Goal: Task Accomplishment & Management: Manage account settings

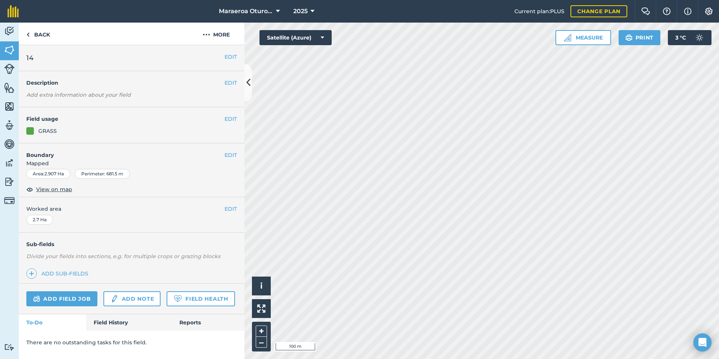
click at [80, 266] on div "Sub-fields Divide your fields into sections, e.g. for multiple crops or grazing…" at bounding box center [132, 257] width 226 height 51
click at [77, 274] on link "Add sub-fields" at bounding box center [58, 273] width 65 height 11
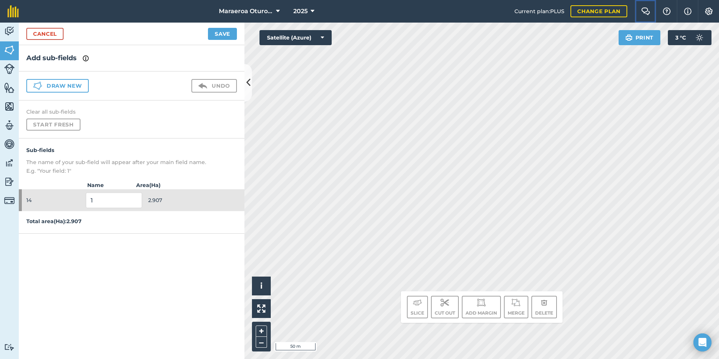
click at [644, 12] on img at bounding box center [645, 12] width 9 height 8
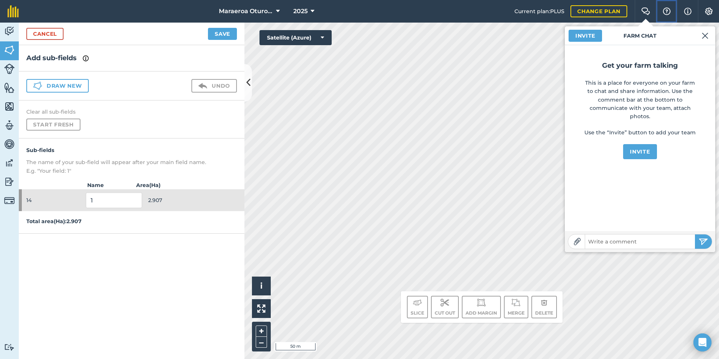
click at [672, 12] on button "Help" at bounding box center [666, 11] width 21 height 23
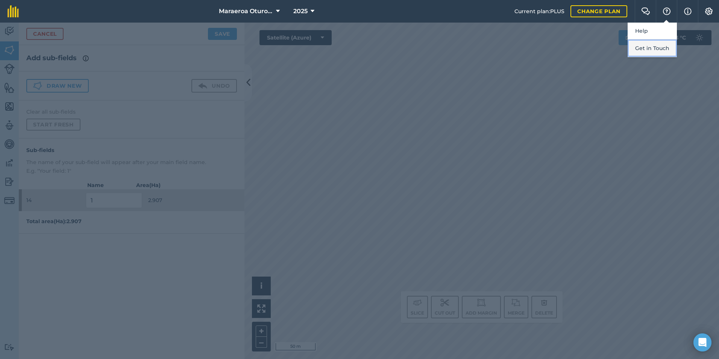
click at [657, 51] on button "Get in Touch" at bounding box center [651, 48] width 49 height 18
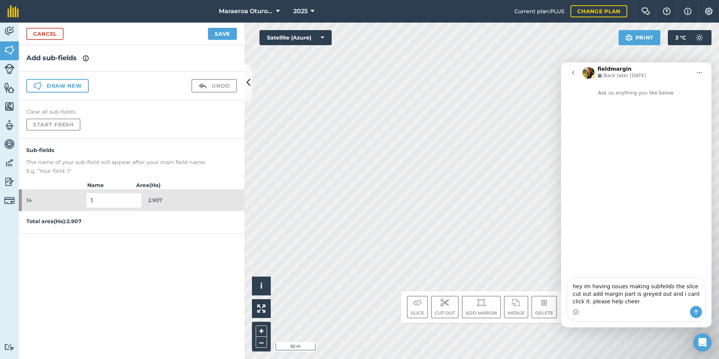
type textarea "hey im having issues making subfeilds the slice cut out add margin part is grey…"
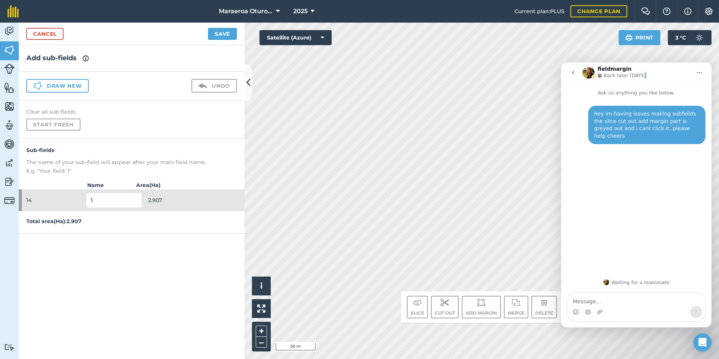
drag, startPoint x: 655, startPoint y: 71, endPoint x: 698, endPoint y: 16, distance: 69.8
click html "fieldmargin Back later today Ask us anything you like below. hey im having issu…"
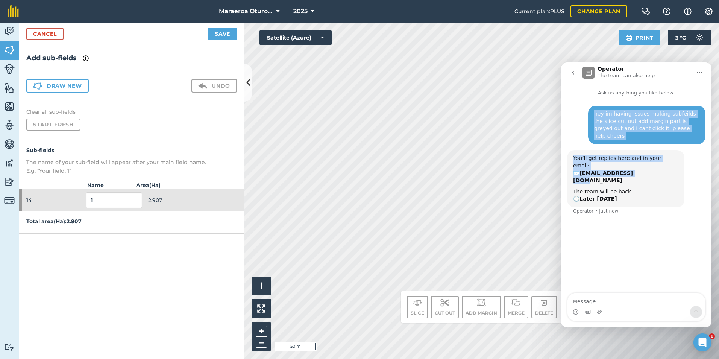
drag, startPoint x: 593, startPoint y: 190, endPoint x: 653, endPoint y: 155, distance: 69.2
click at [653, 155] on div "hey im having issues making subfeilds the slice cut out add margin part is grey…" at bounding box center [636, 195] width 150 height 197
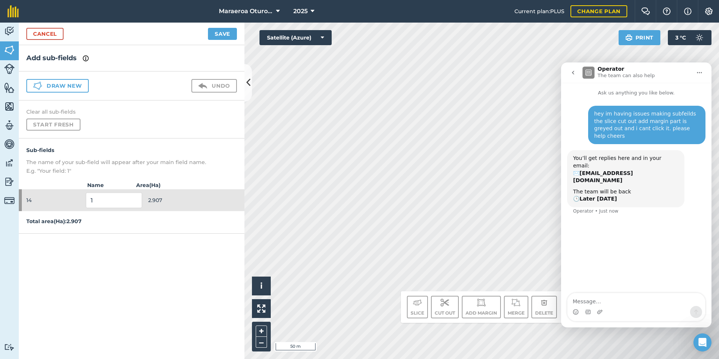
click at [638, 238] on div "hey im having issues making subfeilds the slice cut out add margin part is grey…" at bounding box center [636, 195] width 150 height 197
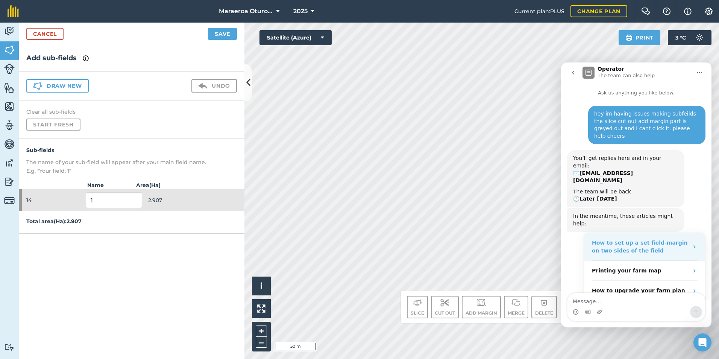
scroll to position [5, 0]
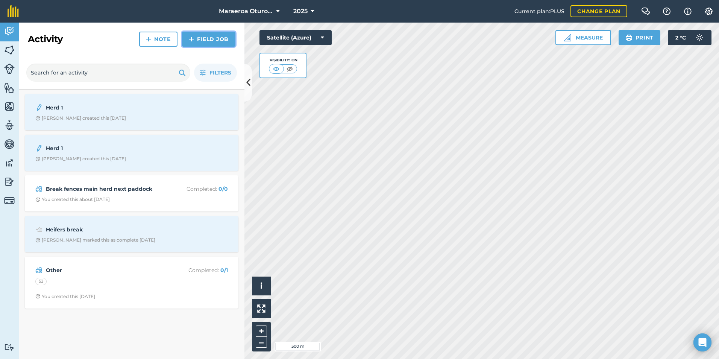
click at [188, 42] on link "Field Job" at bounding box center [208, 39] width 53 height 15
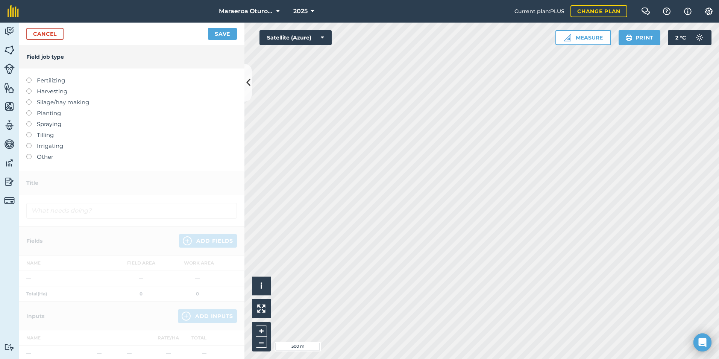
click at [23, 29] on div "Cancel Save" at bounding box center [132, 34] width 226 height 23
click at [62, 37] on link "Cancel" at bounding box center [44, 34] width 37 height 12
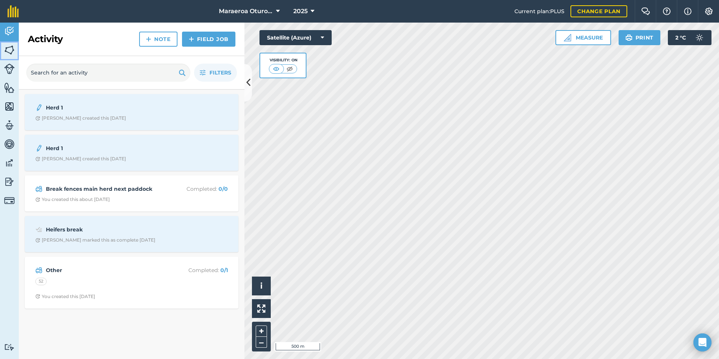
click at [6, 51] on img at bounding box center [9, 49] width 11 height 11
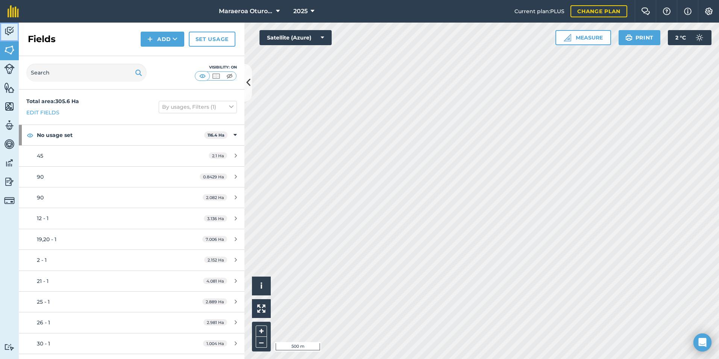
click at [12, 33] on img at bounding box center [9, 31] width 11 height 11
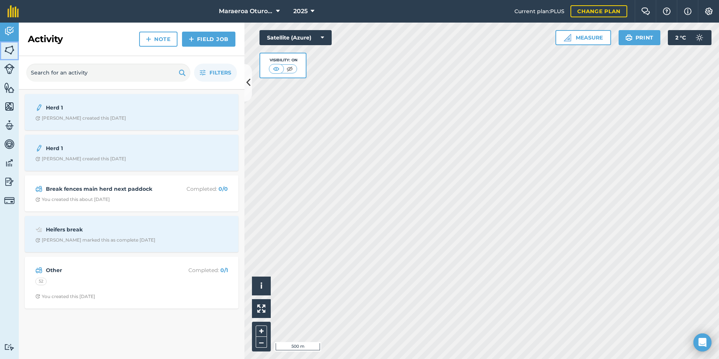
click at [14, 51] on img at bounding box center [9, 49] width 11 height 11
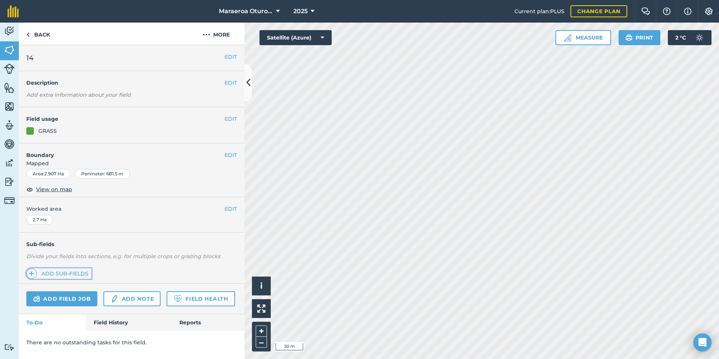
click at [53, 271] on link "Add sub-fields" at bounding box center [58, 273] width 65 height 11
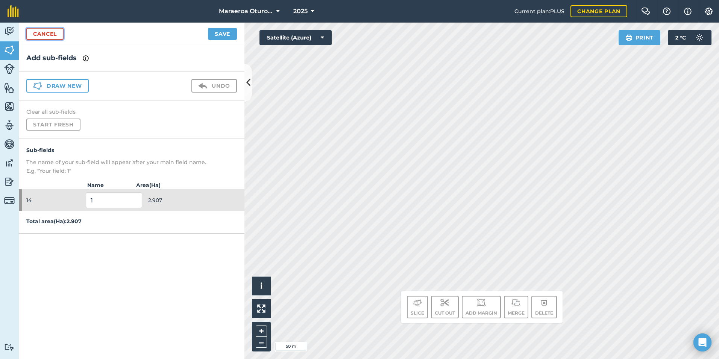
click at [52, 36] on link "Cancel" at bounding box center [44, 34] width 37 height 12
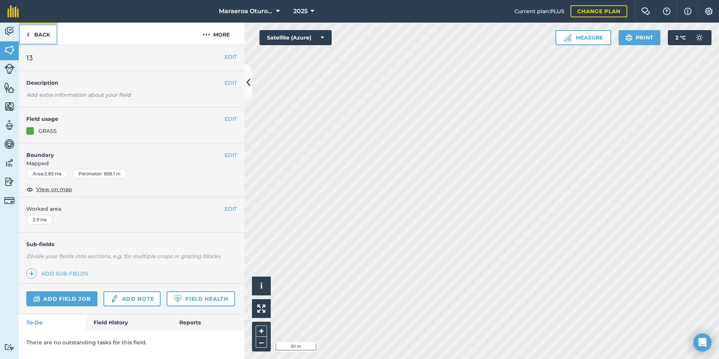
click at [26, 36] on img at bounding box center [27, 34] width 3 height 9
click at [51, 273] on link "Add sub-fields" at bounding box center [58, 273] width 65 height 11
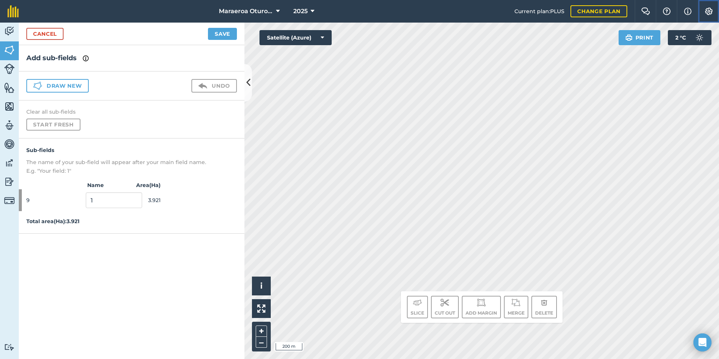
click at [708, 10] on img at bounding box center [708, 12] width 9 height 8
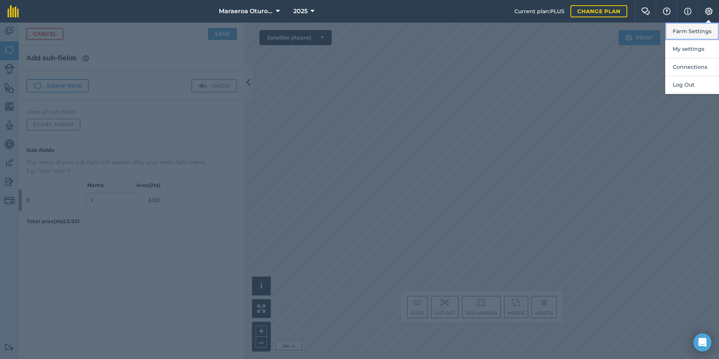
click at [699, 32] on button "Farm Settings" at bounding box center [692, 32] width 54 height 18
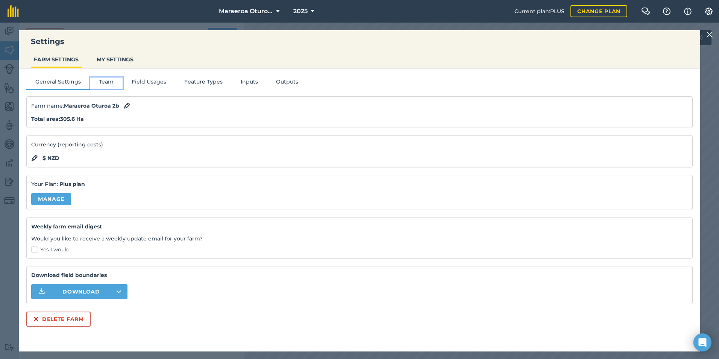
click at [109, 82] on button "Team" at bounding box center [106, 82] width 33 height 11
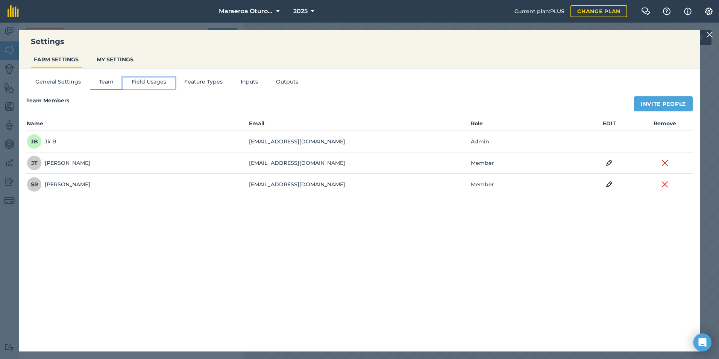
click at [143, 80] on button "Field Usages" at bounding box center [149, 82] width 53 height 11
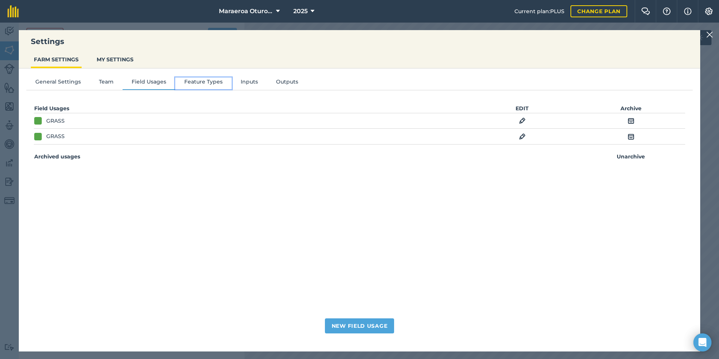
click at [206, 83] on button "Feature Types" at bounding box center [203, 82] width 56 height 11
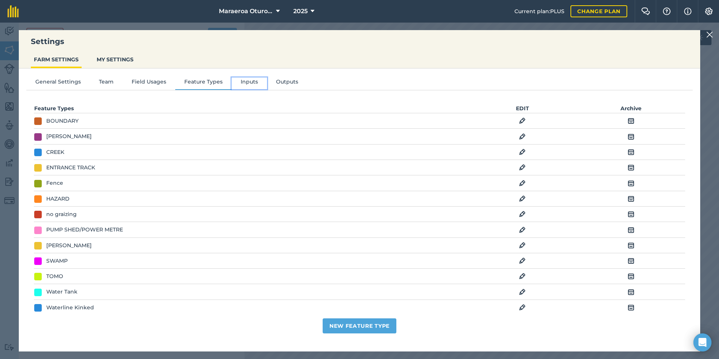
click at [243, 83] on button "Inputs" at bounding box center [249, 82] width 35 height 11
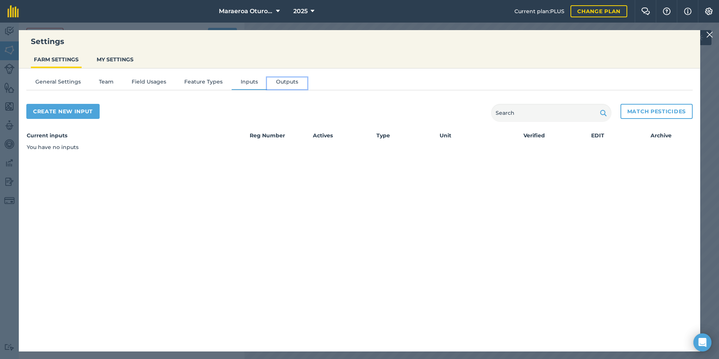
click at [277, 81] on button "Outputs" at bounding box center [287, 82] width 40 height 11
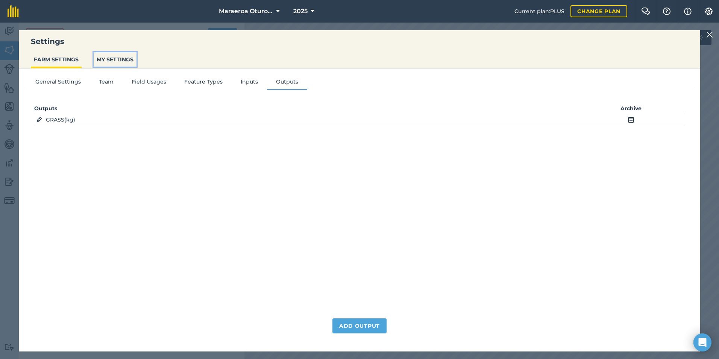
click at [129, 61] on button "MY SETTINGS" at bounding box center [115, 59] width 43 height 14
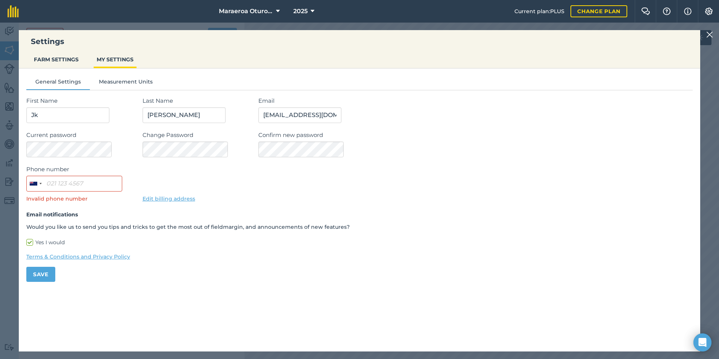
click at [709, 37] on img at bounding box center [709, 34] width 7 height 9
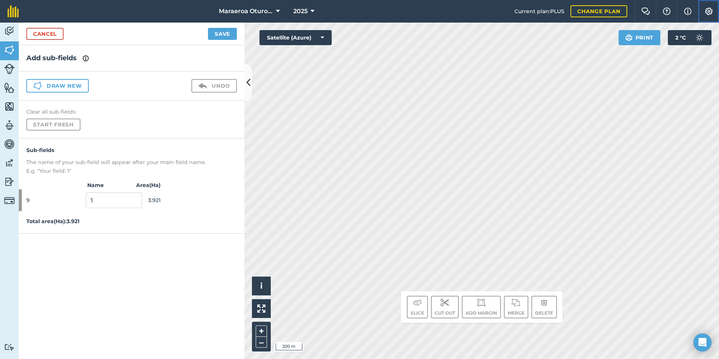
click at [709, 11] on img at bounding box center [708, 12] width 9 height 8
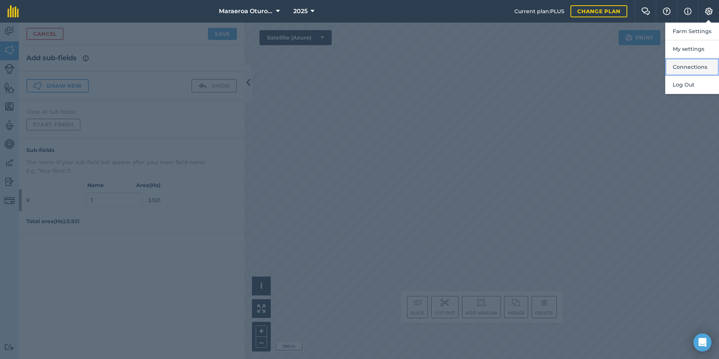
click at [704, 66] on button "Connections" at bounding box center [692, 67] width 54 height 18
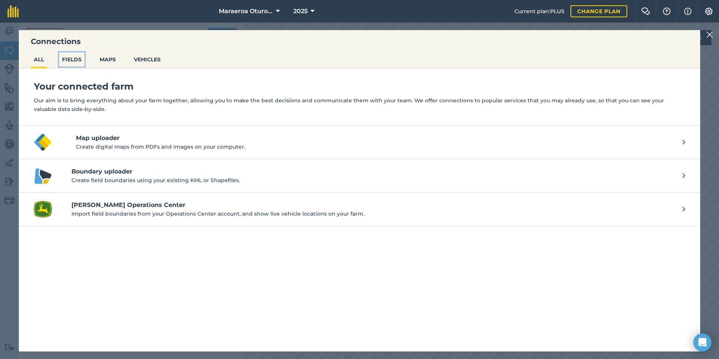
click at [77, 58] on button "FIELDS" at bounding box center [72, 59] width 26 height 14
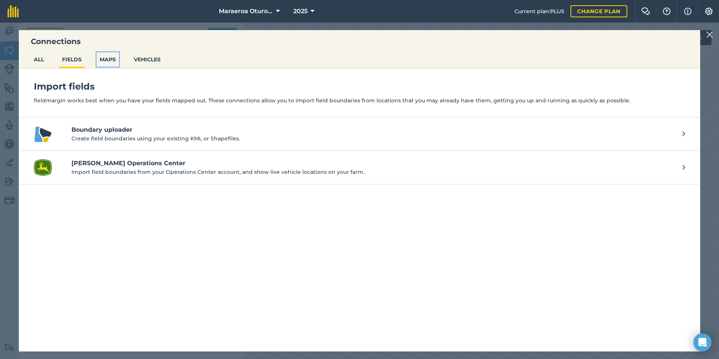
click at [108, 58] on button "MAPS" at bounding box center [108, 59] width 22 height 14
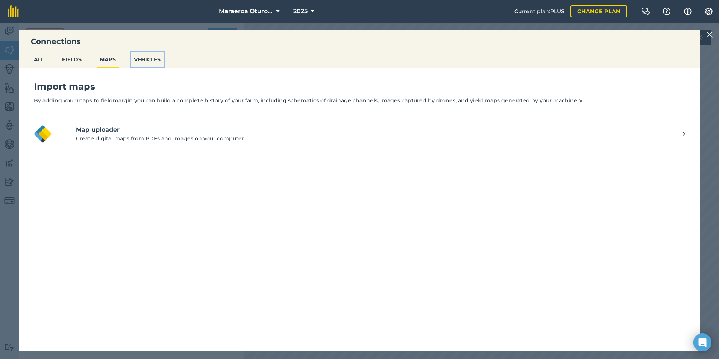
click at [147, 64] on button "VEHICLES" at bounding box center [147, 59] width 33 height 14
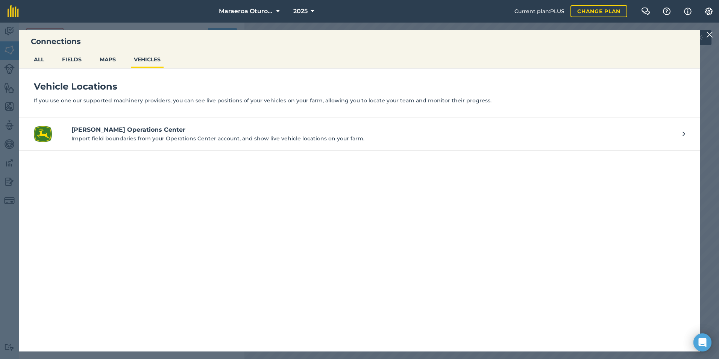
click at [709, 36] on img at bounding box center [709, 34] width 7 height 9
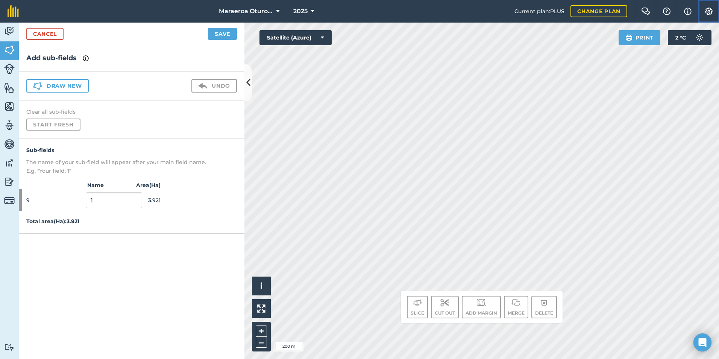
click at [710, 11] on img at bounding box center [708, 12] width 9 height 8
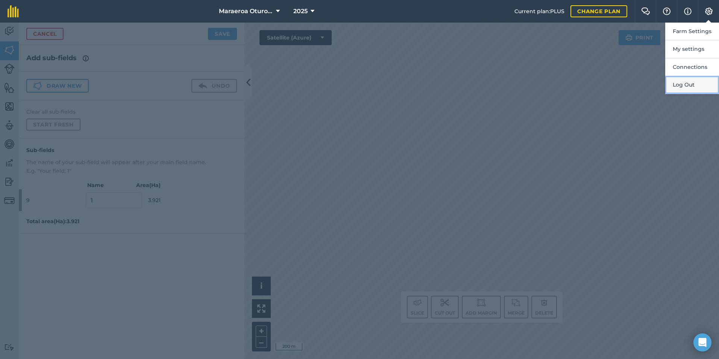
click at [686, 84] on button "Log Out" at bounding box center [692, 85] width 54 height 18
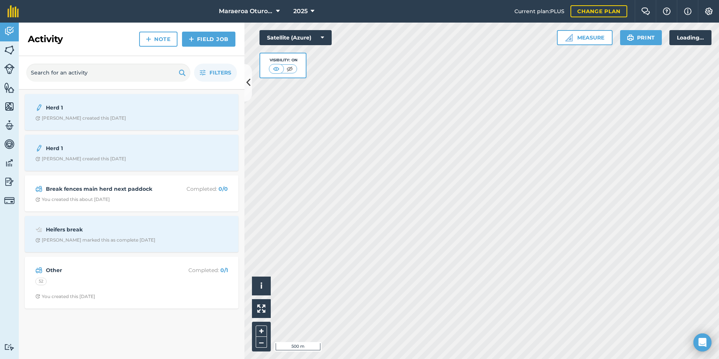
click at [718, 180] on html "Maraeroa Oturoa 2b 2025 Current plan : PLUS Change plan Farm Chat Help Info Set…" at bounding box center [359, 179] width 719 height 359
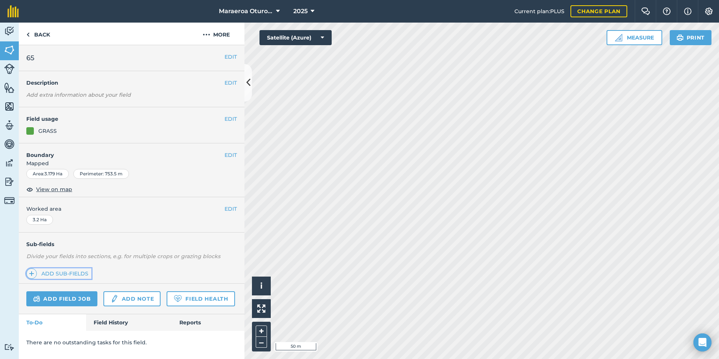
click at [31, 273] on img at bounding box center [31, 273] width 5 height 9
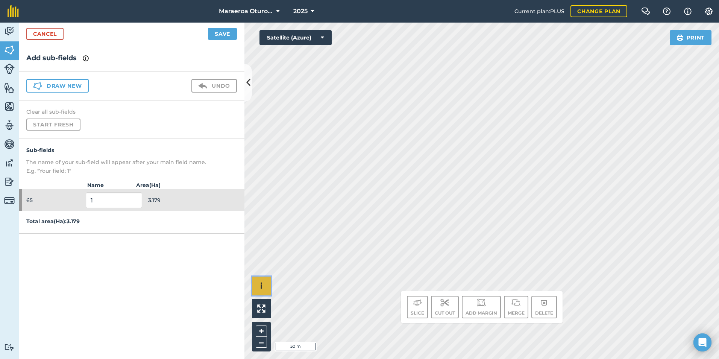
click at [263, 289] on button "i" at bounding box center [261, 285] width 19 height 19
click at [263, 289] on button "›" at bounding box center [261, 285] width 19 height 19
click at [324, 38] on button "Satellite (Azure)" at bounding box center [295, 37] width 72 height 15
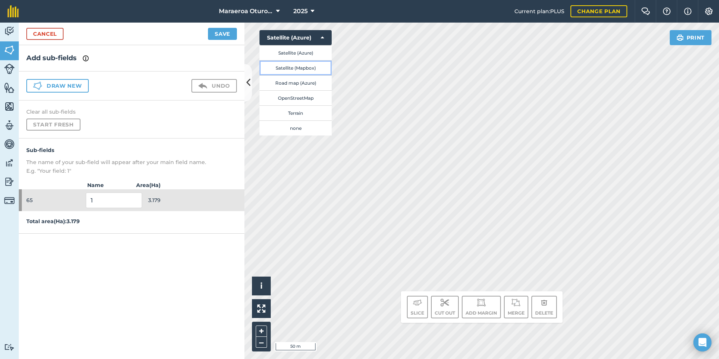
click at [312, 68] on button "Satellite (Mapbox)" at bounding box center [295, 67] width 72 height 15
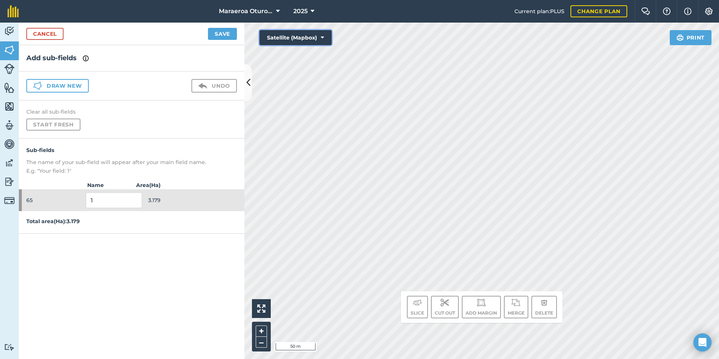
click at [321, 34] on icon at bounding box center [322, 38] width 3 height 8
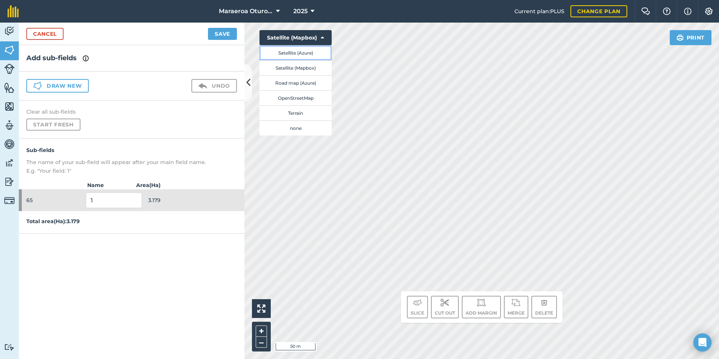
click at [310, 53] on button "Satellite (Azure)" at bounding box center [295, 52] width 72 height 15
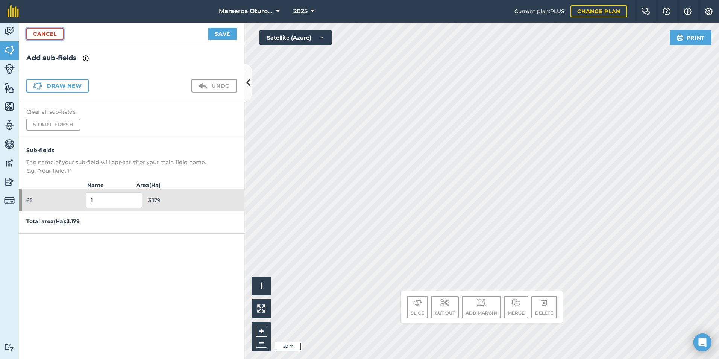
click at [56, 35] on link "Cancel" at bounding box center [44, 34] width 37 height 12
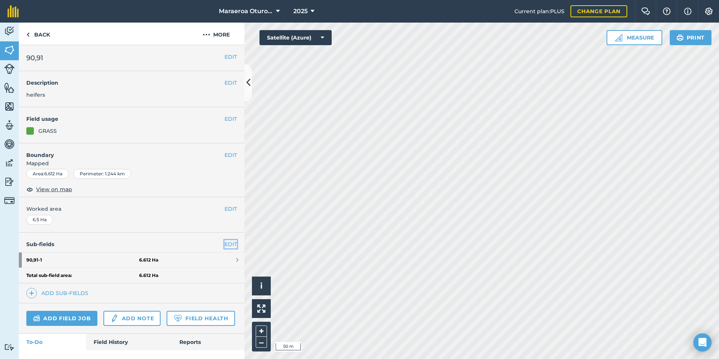
click at [227, 242] on link "EDIT" at bounding box center [230, 244] width 12 height 8
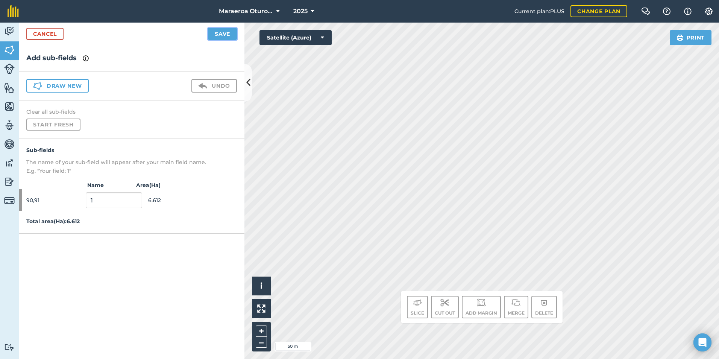
click at [225, 35] on button "Save" at bounding box center [222, 34] width 29 height 12
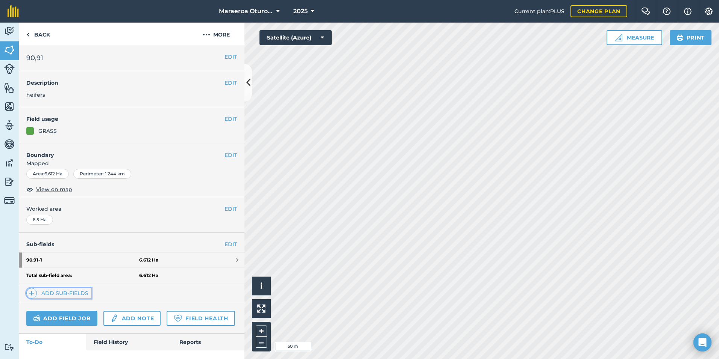
click at [79, 294] on link "Add sub-fields" at bounding box center [58, 293] width 65 height 11
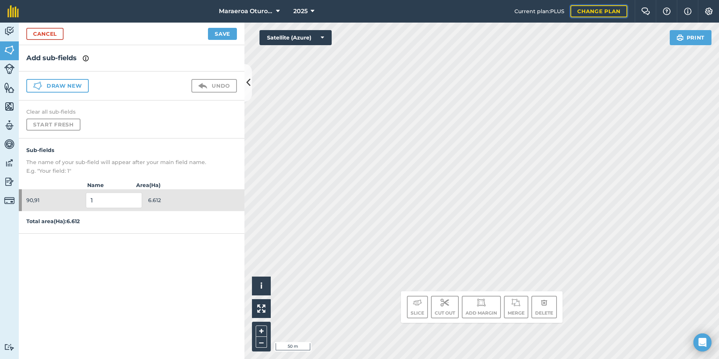
click at [590, 7] on link "Change plan" at bounding box center [598, 11] width 57 height 12
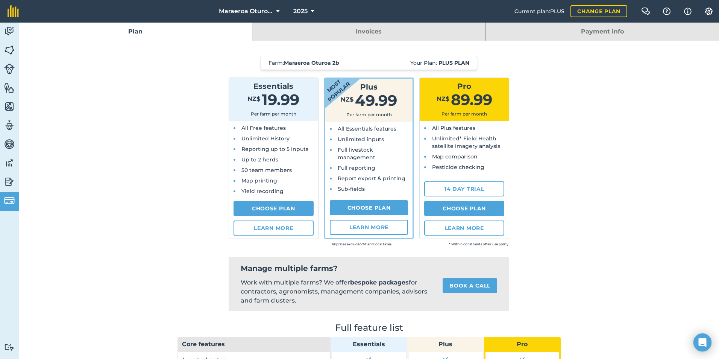
click at [433, 30] on link "Invoices" at bounding box center [368, 32] width 233 height 18
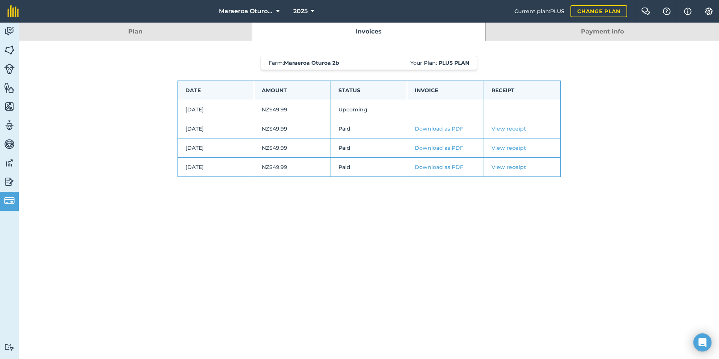
click at [519, 32] on link "Payment info" at bounding box center [601, 32] width 233 height 18
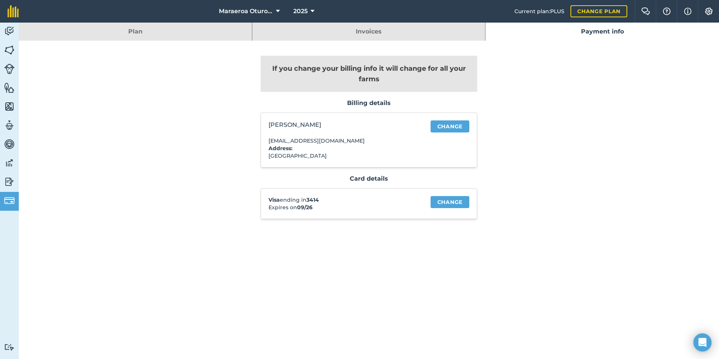
click at [218, 36] on link "Plan" at bounding box center [135, 32] width 233 height 18
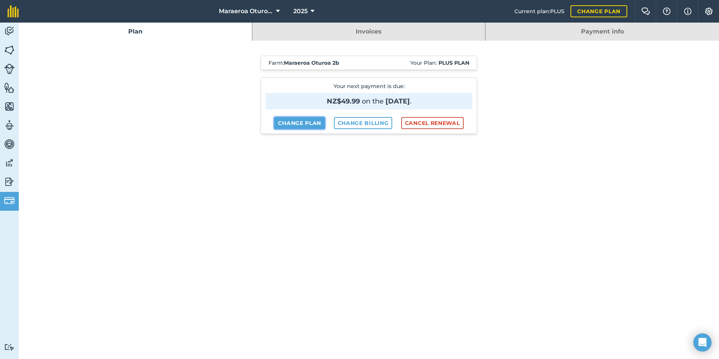
click at [292, 124] on link "Change plan" at bounding box center [299, 123] width 51 height 12
select select "c333f8ae-3c08-4337-b93a-84218057e287"
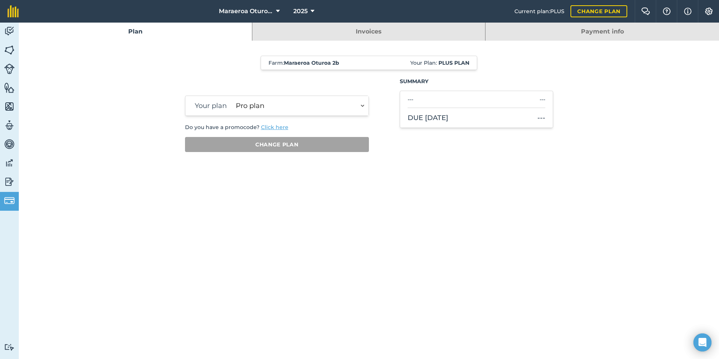
click at [360, 106] on select "Essentials plan Pro plan" at bounding box center [301, 106] width 136 height 20
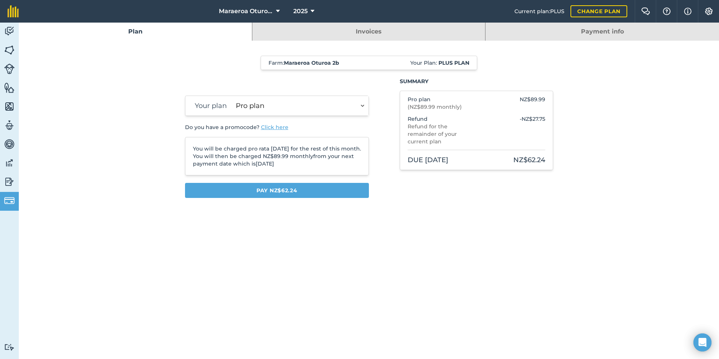
click at [233, 96] on select "Essentials plan Pro plan" at bounding box center [301, 106] width 136 height 20
click at [313, 189] on button "Pay NZ$62.24" at bounding box center [277, 190] width 184 height 15
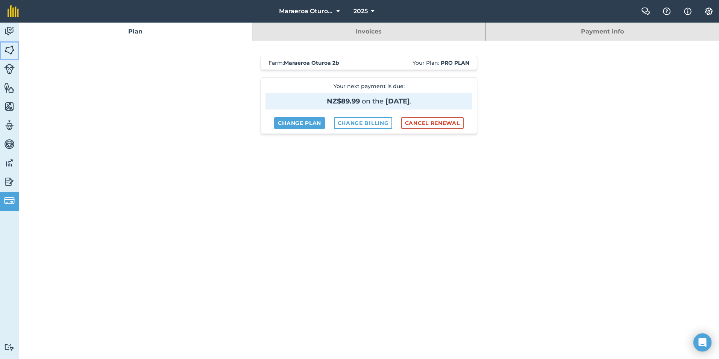
click at [8, 52] on img at bounding box center [9, 49] width 11 height 11
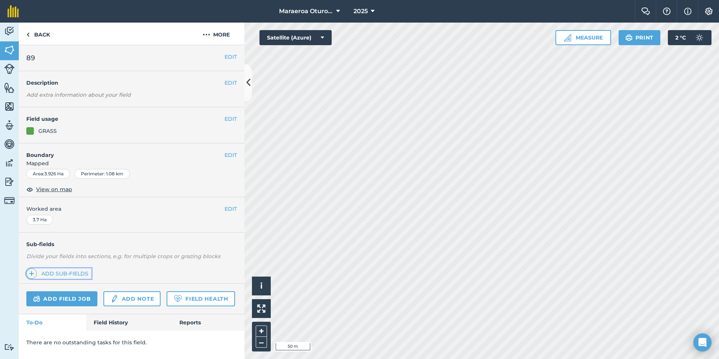
click at [42, 274] on link "Add sub-fields" at bounding box center [58, 273] width 65 height 11
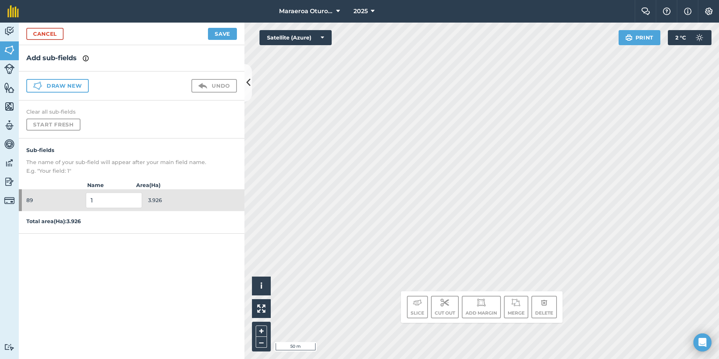
click at [516, 320] on div "Slice Cut out Add margin Merge Delete" at bounding box center [482, 307] width 162 height 32
click at [648, 11] on img at bounding box center [645, 12] width 9 height 8
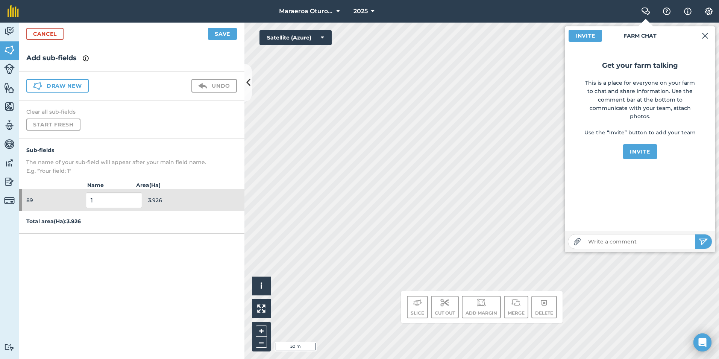
click at [612, 242] on input "text" at bounding box center [640, 241] width 110 height 11
type input "my create sub fields are not working"
click at [695, 234] on button "submit" at bounding box center [703, 241] width 17 height 14
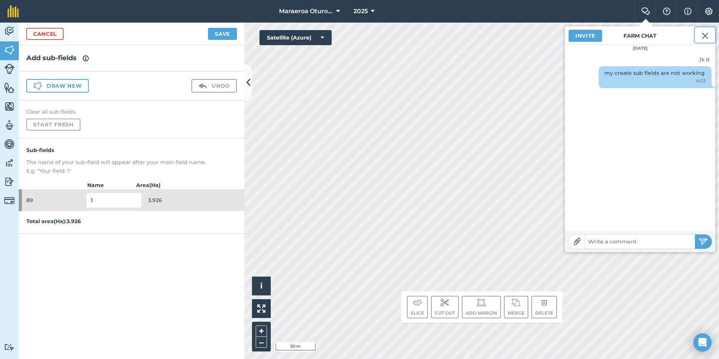
click at [704, 35] on img at bounding box center [704, 35] width 7 height 9
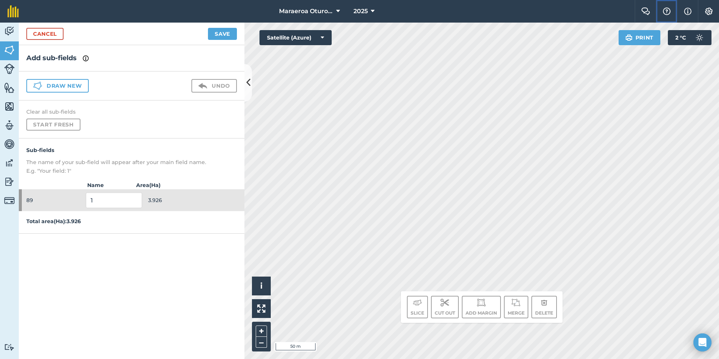
click at [665, 13] on img at bounding box center [666, 12] width 9 height 8
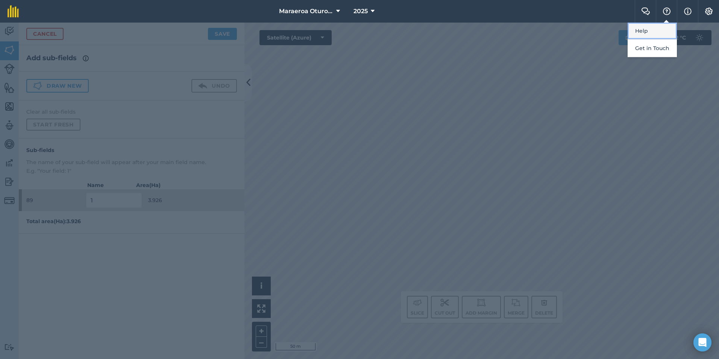
click at [658, 31] on link "Help" at bounding box center [651, 31] width 49 height 17
click at [378, 142] on div at bounding box center [359, 191] width 719 height 336
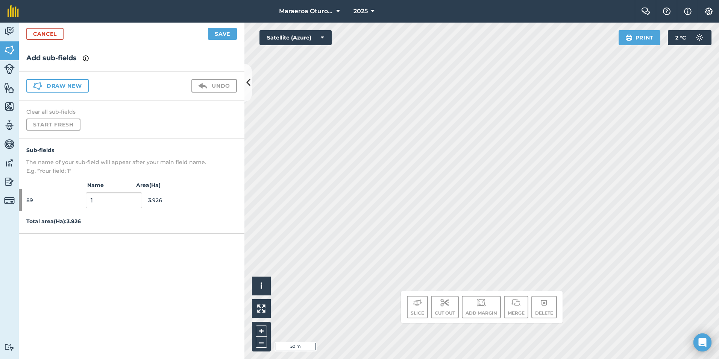
click at [65, 110] on h4 "Clear all sub-fields" at bounding box center [131, 112] width 210 height 8
click at [41, 35] on link "Cancel" at bounding box center [44, 34] width 37 height 12
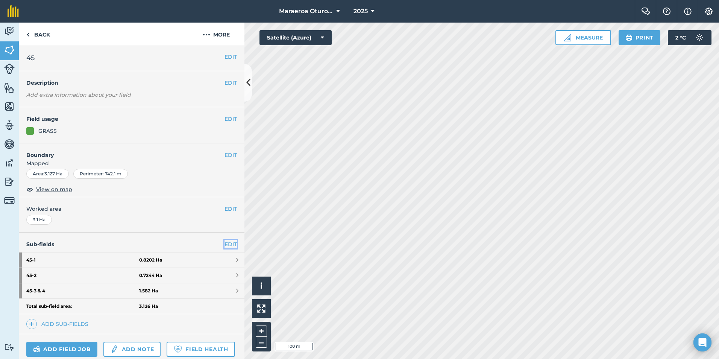
click at [227, 244] on link "EDIT" at bounding box center [230, 244] width 12 height 8
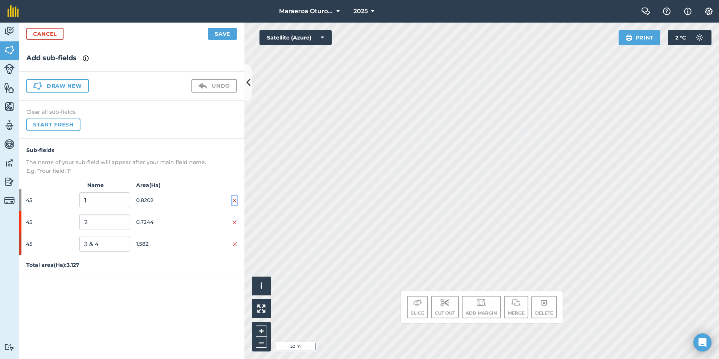
click at [234, 200] on img at bounding box center [234, 200] width 5 height 6
click at [235, 200] on img at bounding box center [234, 200] width 5 height 6
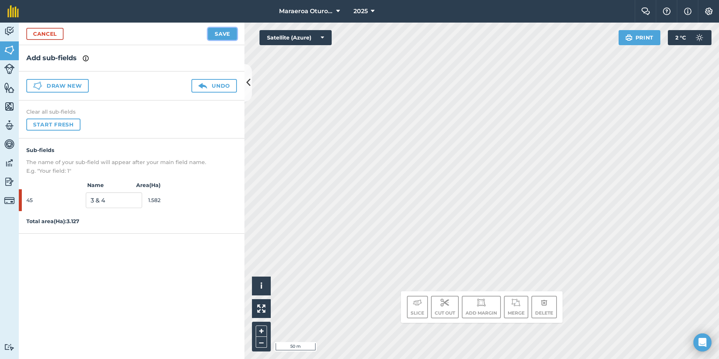
click at [227, 34] on button "Save" at bounding box center [222, 34] width 29 height 12
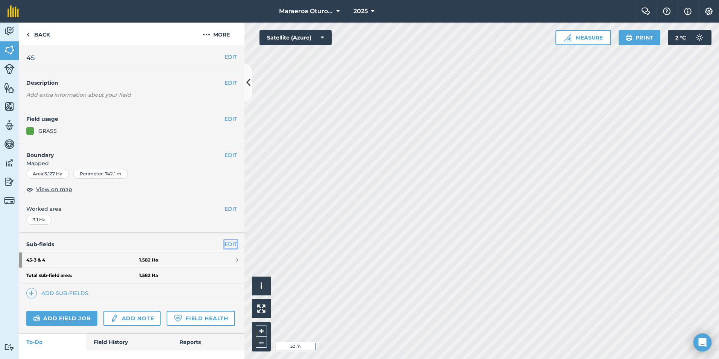
click at [224, 241] on link "EDIT" at bounding box center [230, 244] width 12 height 8
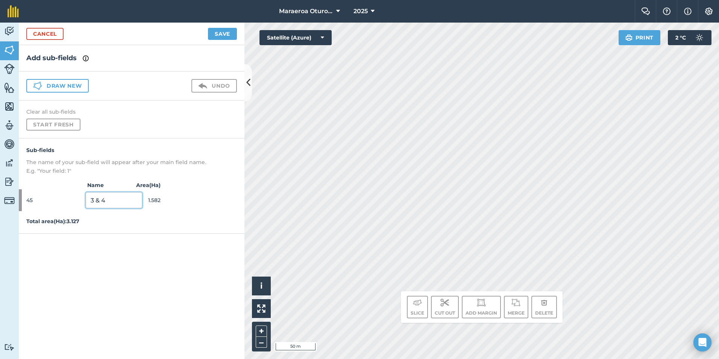
drag, startPoint x: 121, startPoint y: 201, endPoint x: 76, endPoint y: 199, distance: 45.9
click at [76, 199] on div "45 3 & 4 1.582" at bounding box center [132, 200] width 226 height 22
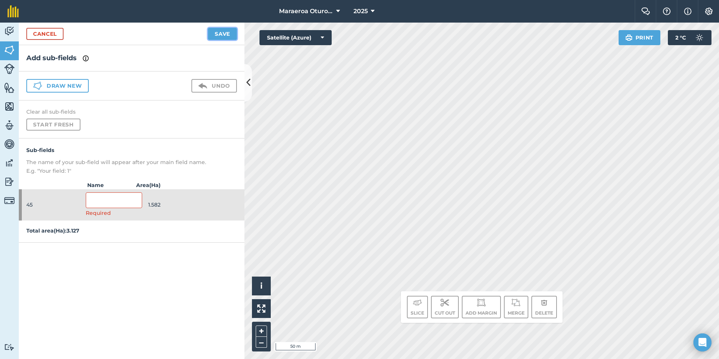
click at [229, 36] on button "Save" at bounding box center [222, 34] width 29 height 12
click at [39, 33] on link "Cancel" at bounding box center [44, 34] width 37 height 12
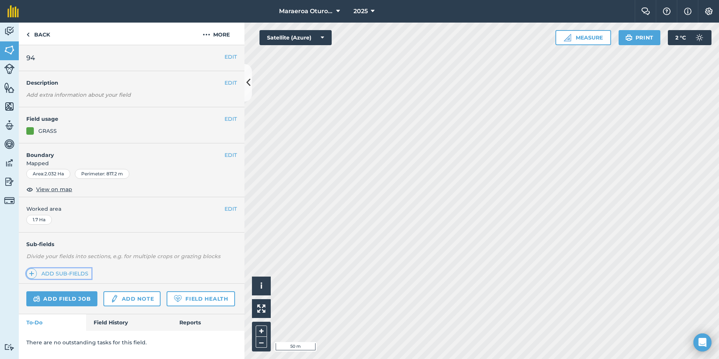
click at [56, 273] on link "Add sub-fields" at bounding box center [58, 273] width 65 height 11
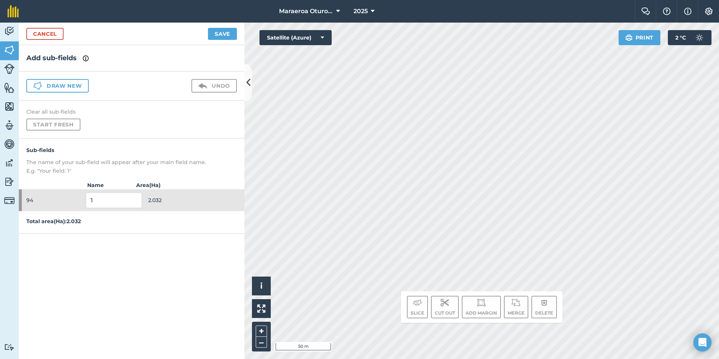
click at [460, 312] on div "Slice Cut out Add margin Merge Delete" at bounding box center [482, 306] width 150 height 23
